Goal: Find specific page/section

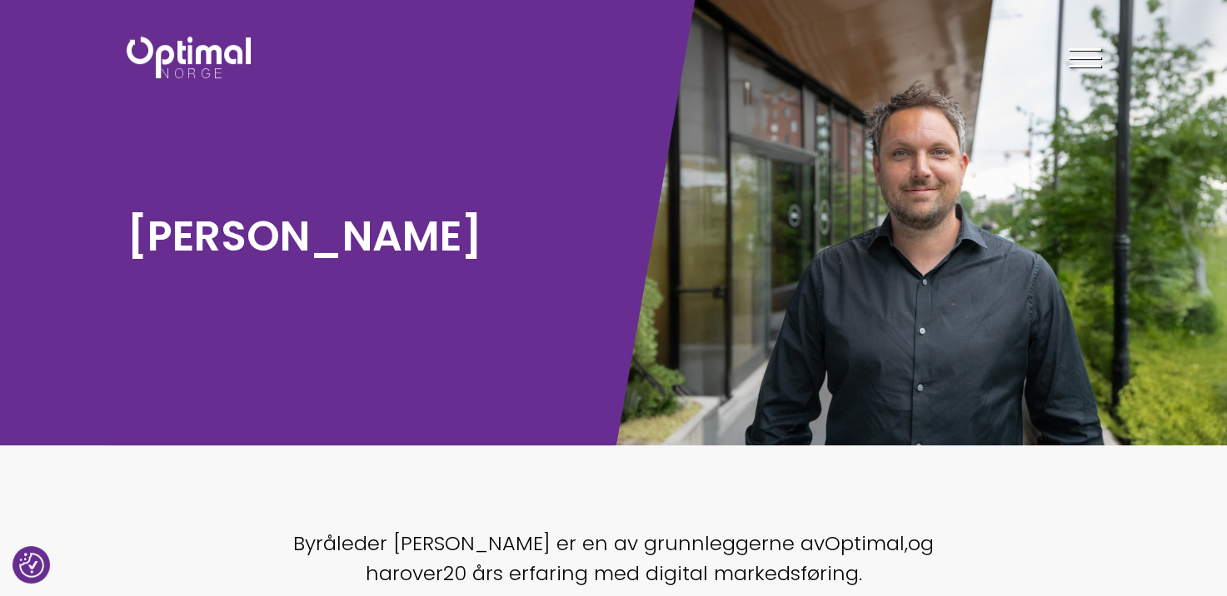
click at [183, 68] on img at bounding box center [189, 58] width 124 height 42
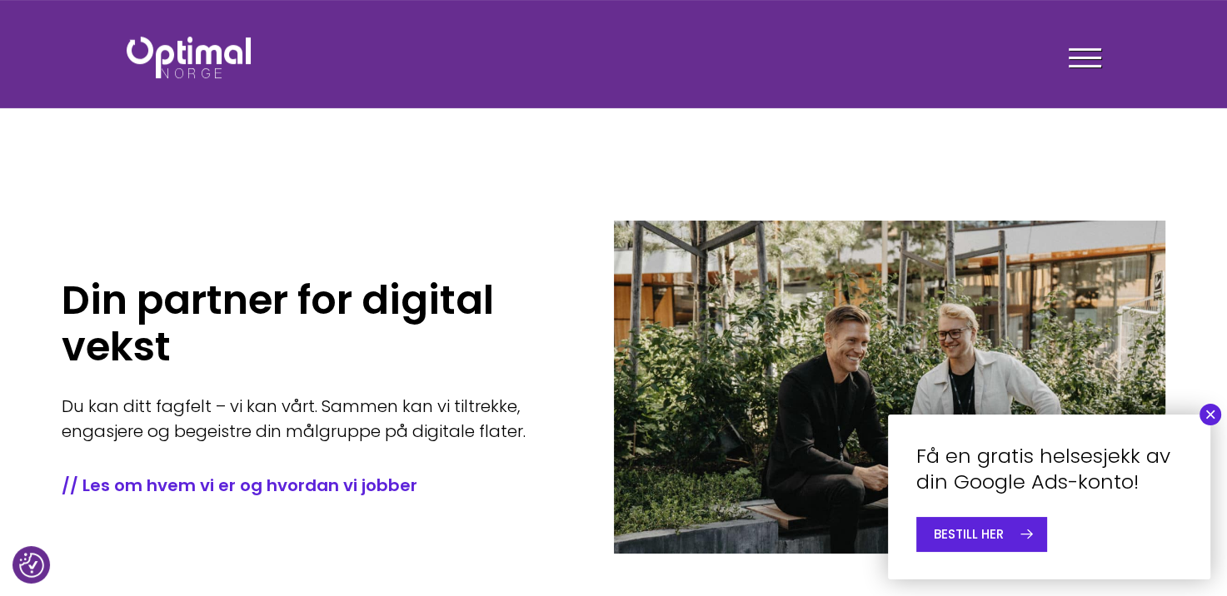
click at [1075, 63] on div at bounding box center [1085, 61] width 32 height 42
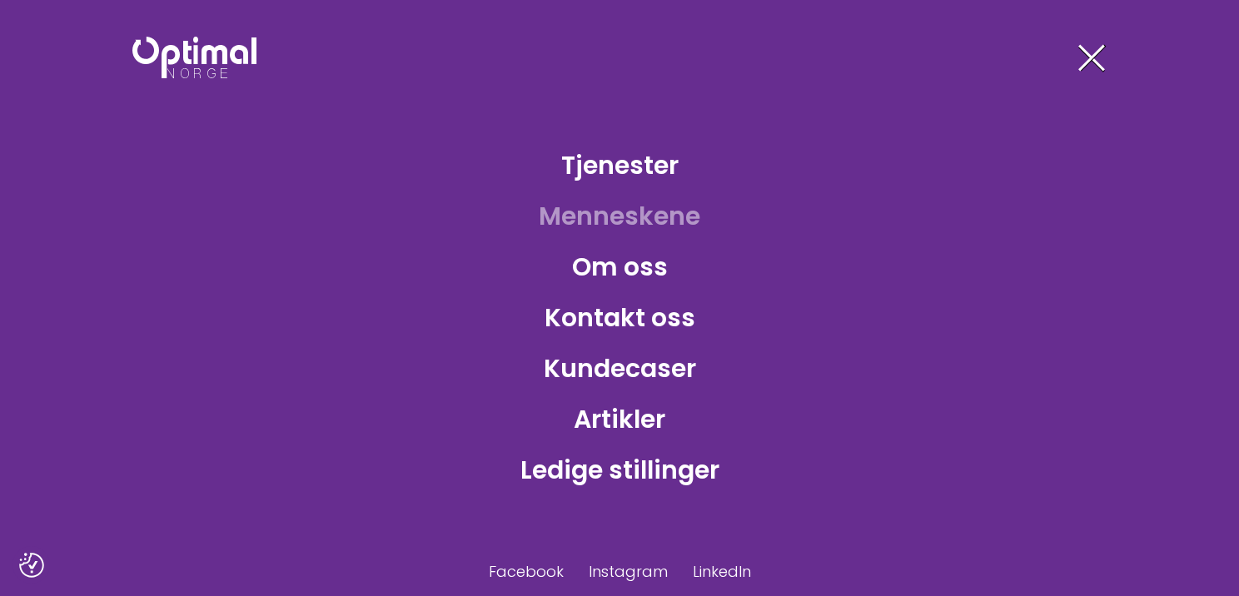
click at [599, 203] on link "Menneskene" at bounding box center [620, 216] width 188 height 54
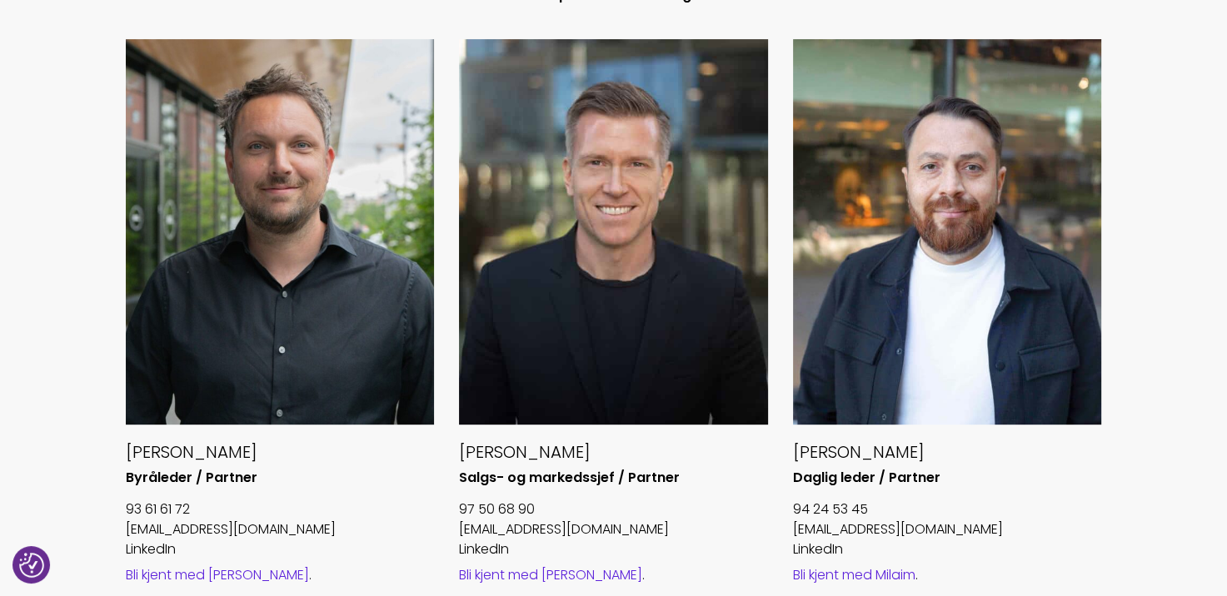
scroll to position [666, 0]
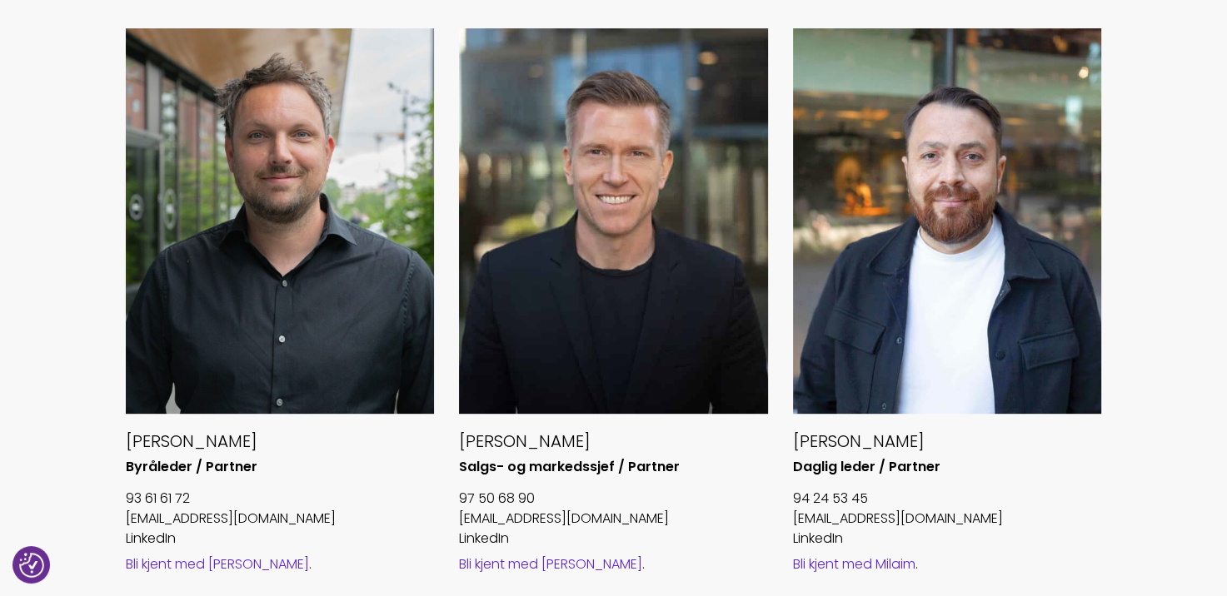
drag, startPoint x: 47, startPoint y: 448, endPoint x: 62, endPoint y: 457, distance: 16.9
